Goal: Find specific page/section: Find specific page/section

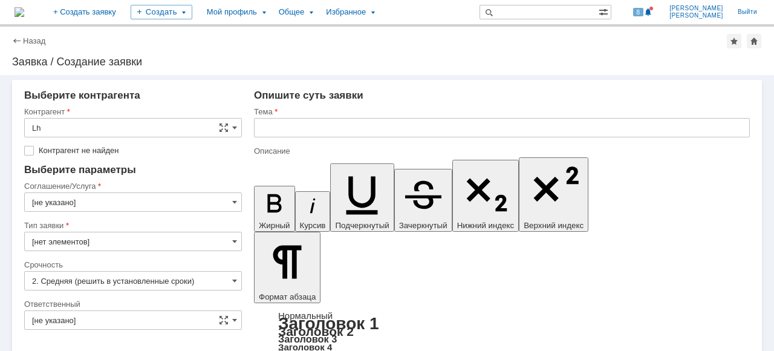
drag, startPoint x: 32, startPoint y: 37, endPoint x: 154, endPoint y: 74, distance: 127.0
click at [32, 38] on link "Назад" at bounding box center [34, 40] width 22 height 9
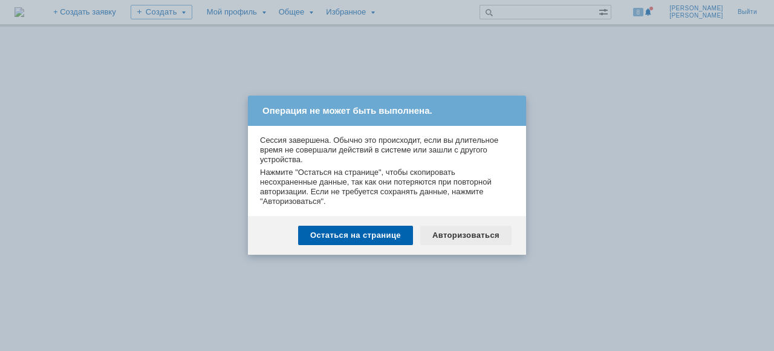
click at [483, 236] on div "Авторизоваться" at bounding box center [465, 234] width 91 height 19
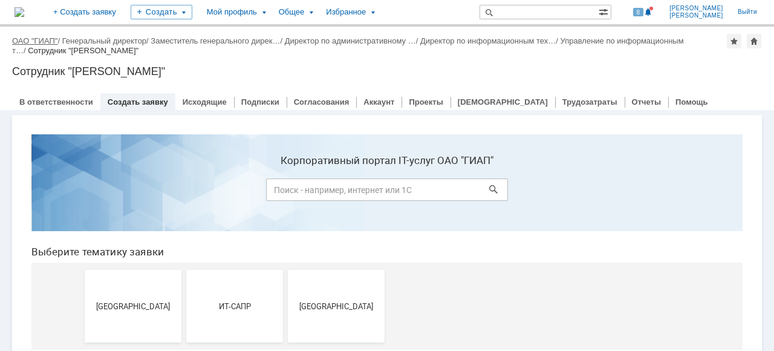
click at [29, 40] on link "ОАО "ГИАП"" at bounding box center [34, 40] width 45 height 9
